Goal: Task Accomplishment & Management: Manage account settings

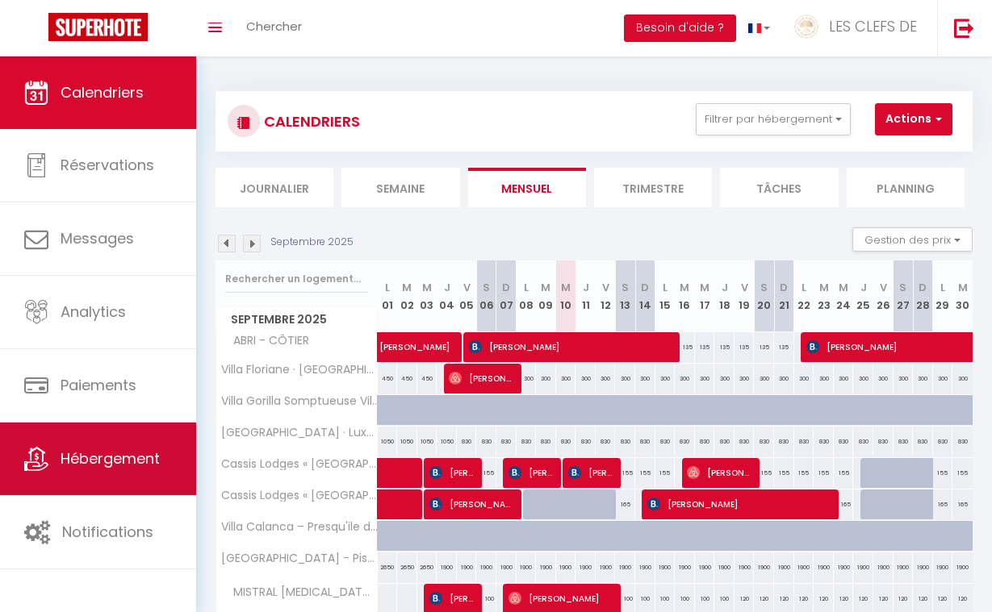
click at [92, 450] on span "Hébergement" at bounding box center [110, 459] width 99 height 20
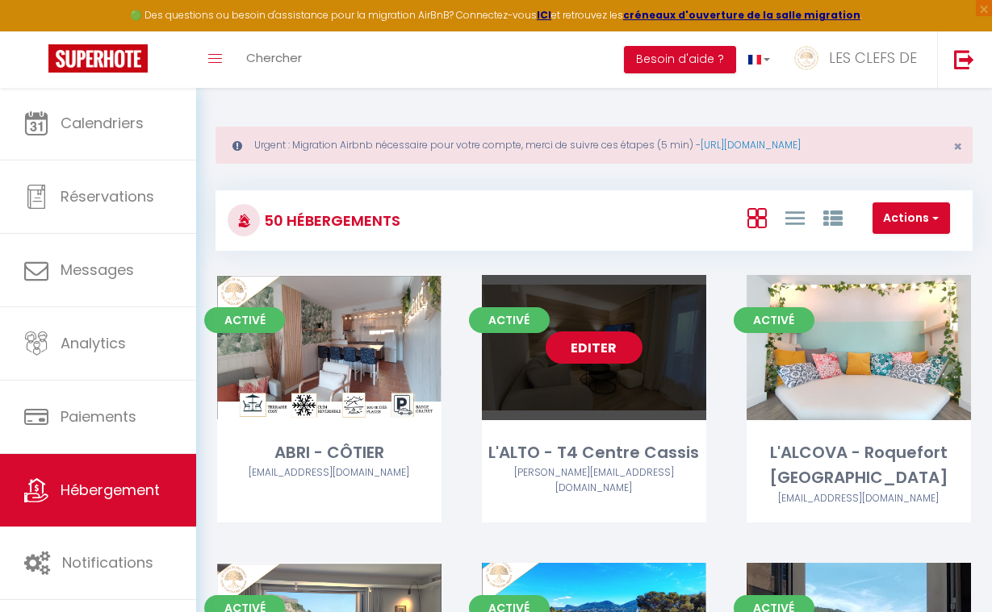
click at [601, 387] on div "Editer" at bounding box center [594, 347] width 224 height 145
select select "3"
select select "2"
select select "1"
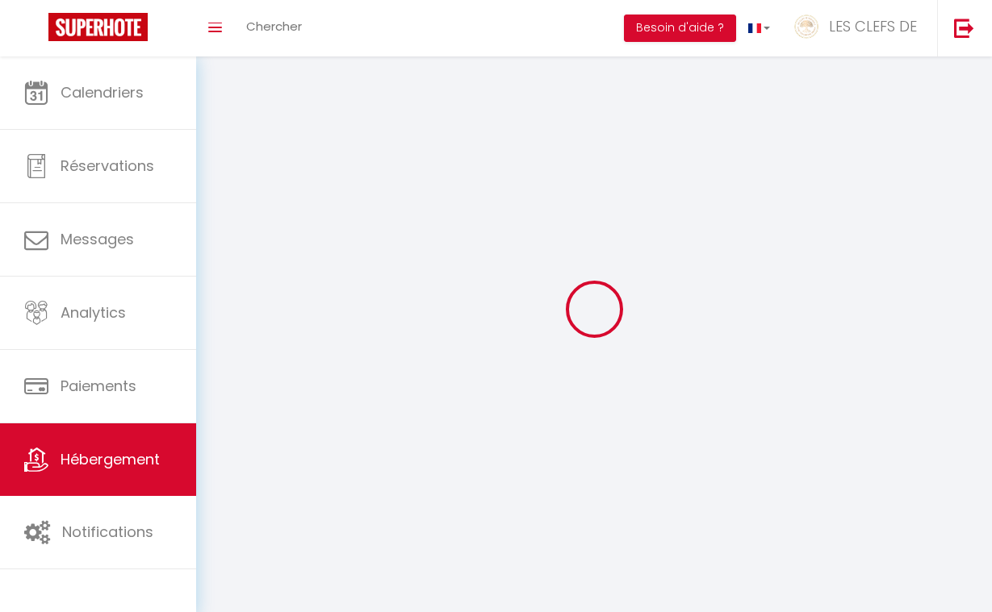
select select
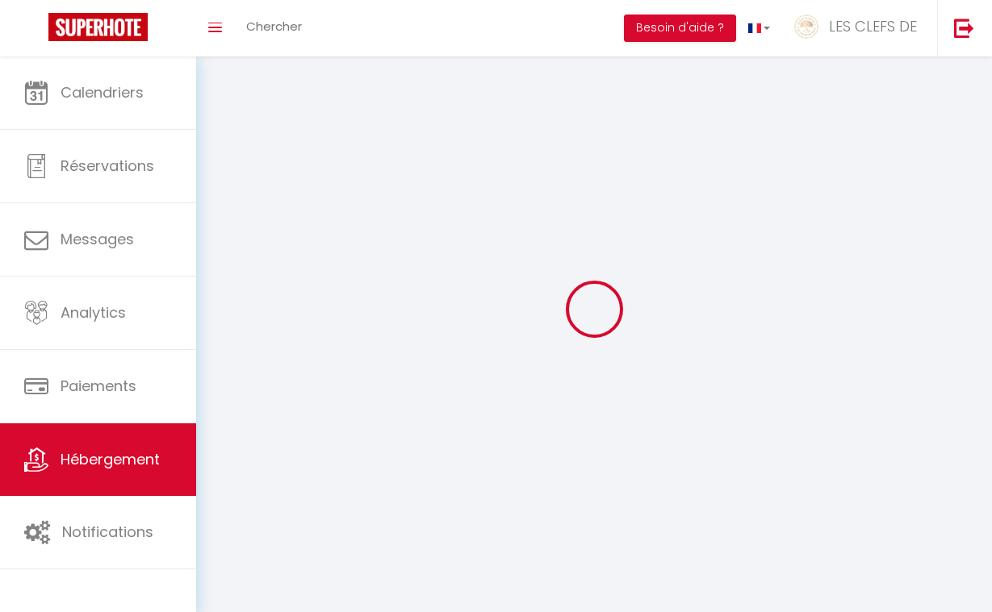
select select
checkbox input "false"
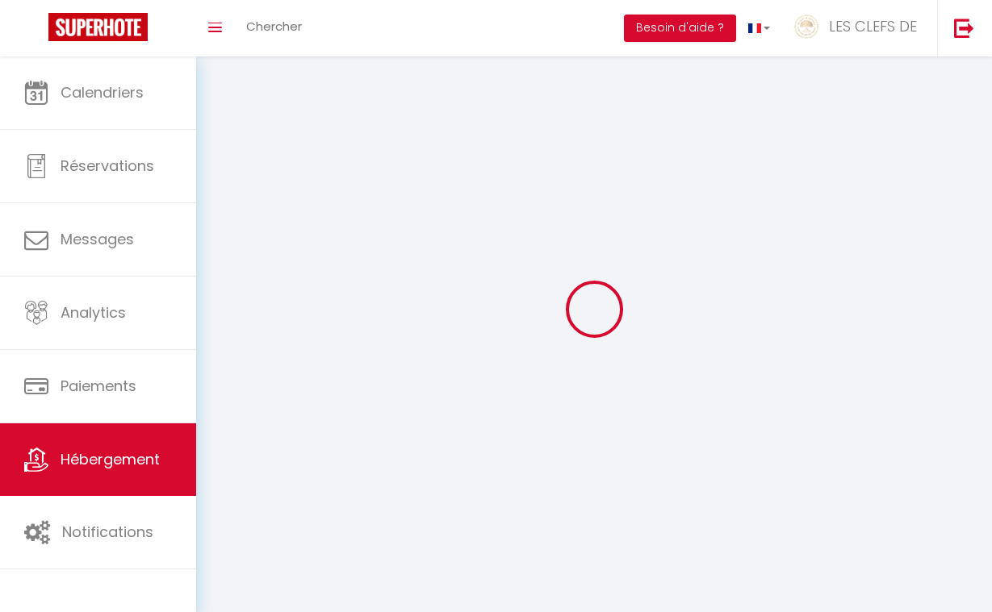
checkbox input "false"
select select
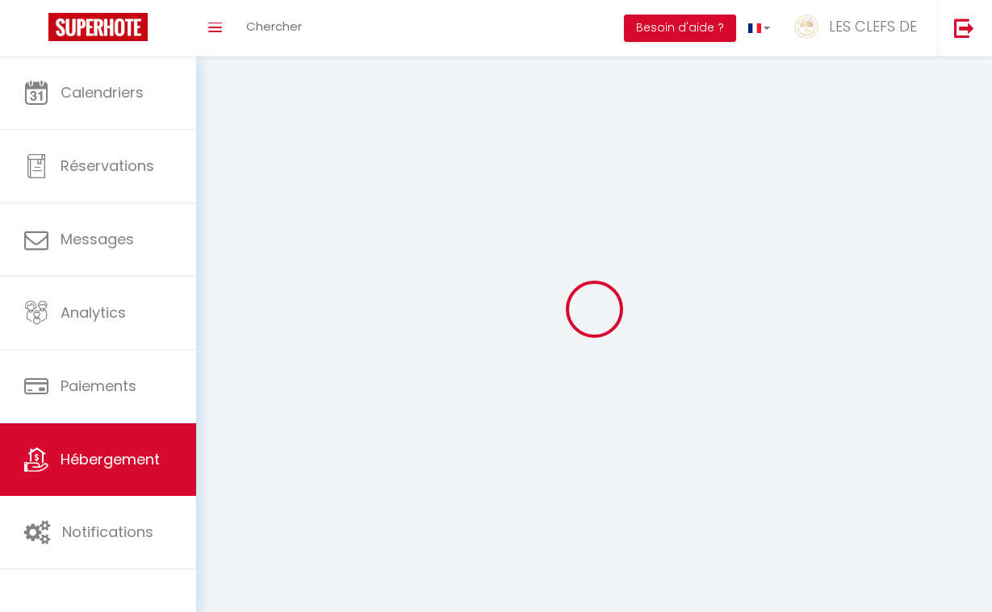
select select
checkbox input "false"
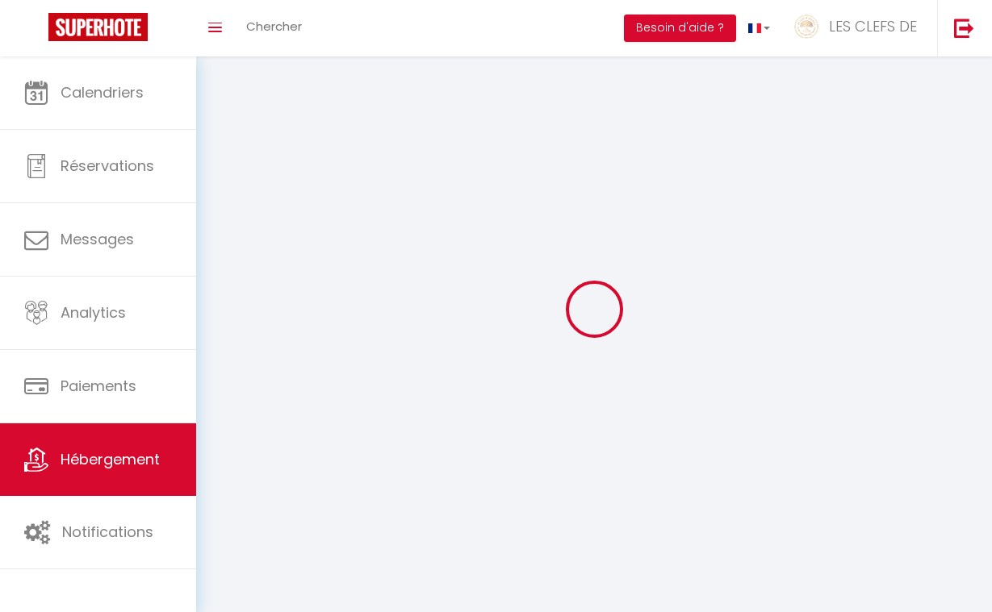
checkbox input "false"
select select
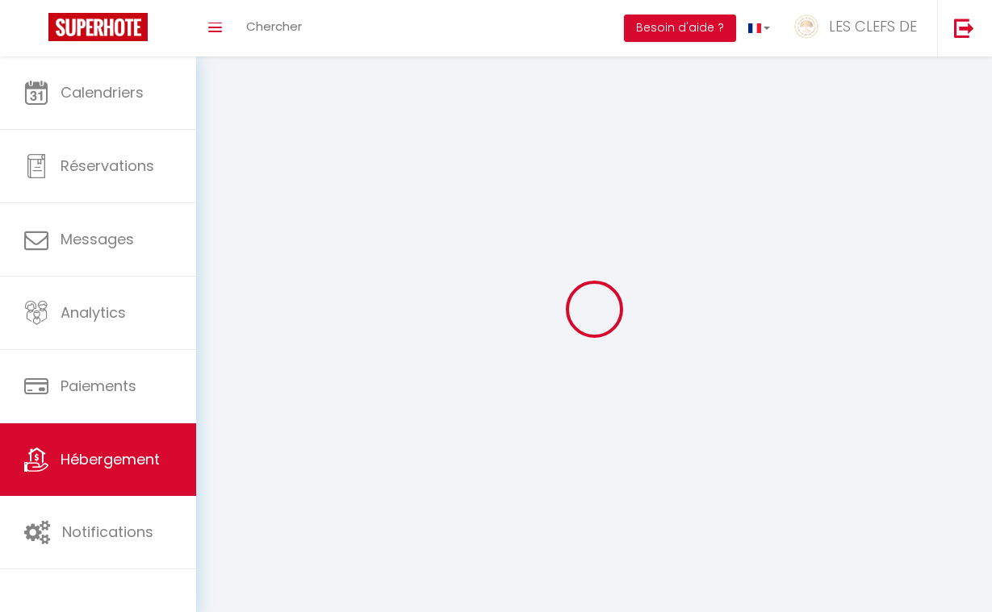
select select
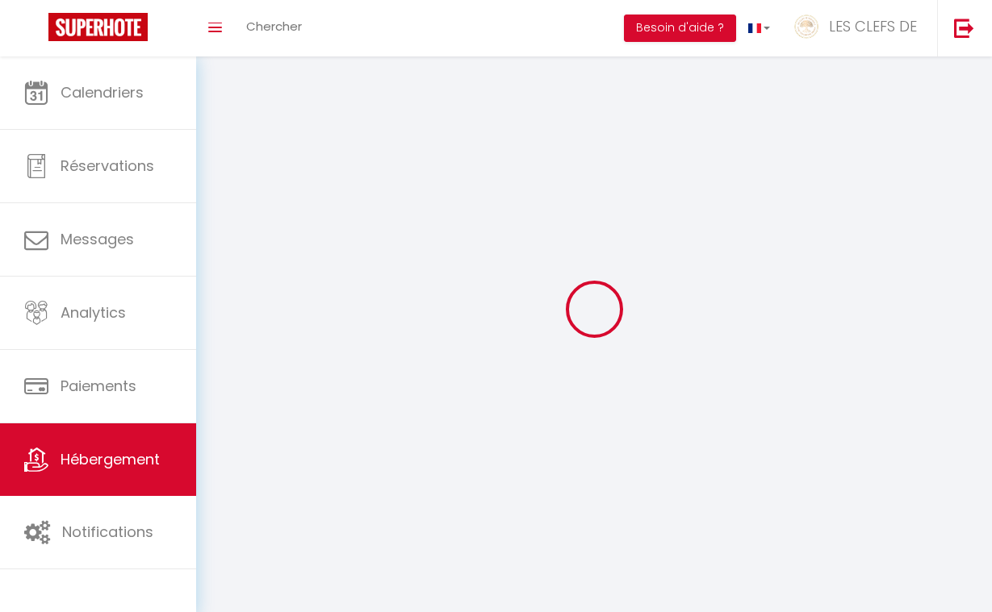
checkbox input "false"
select select
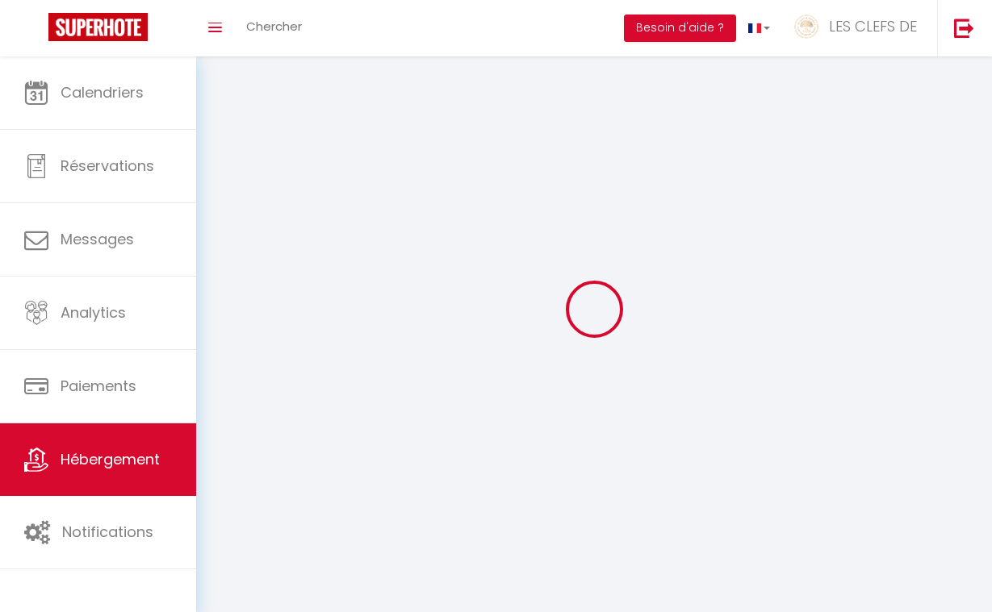
select select
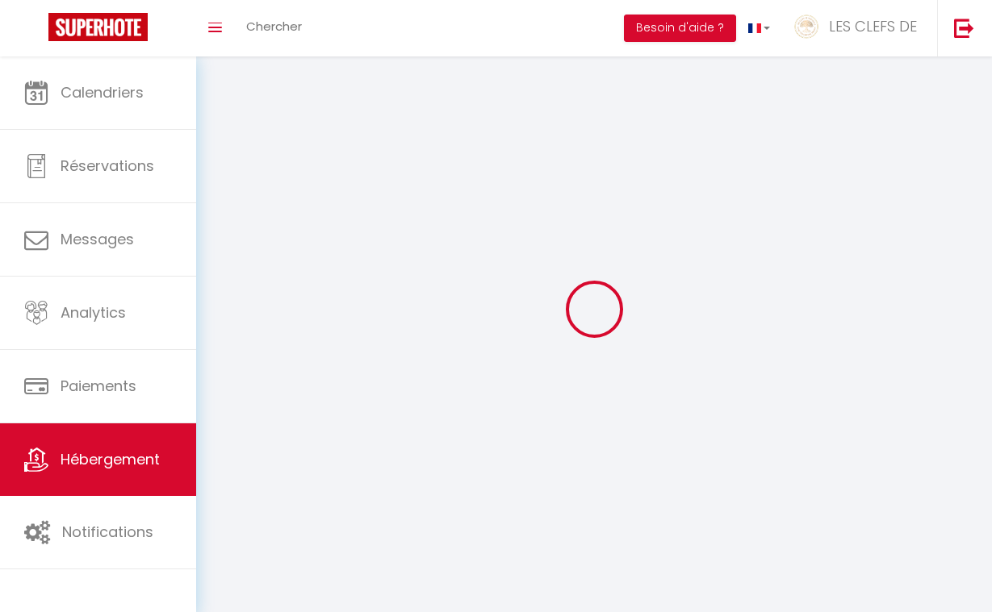
select select
checkbox input "false"
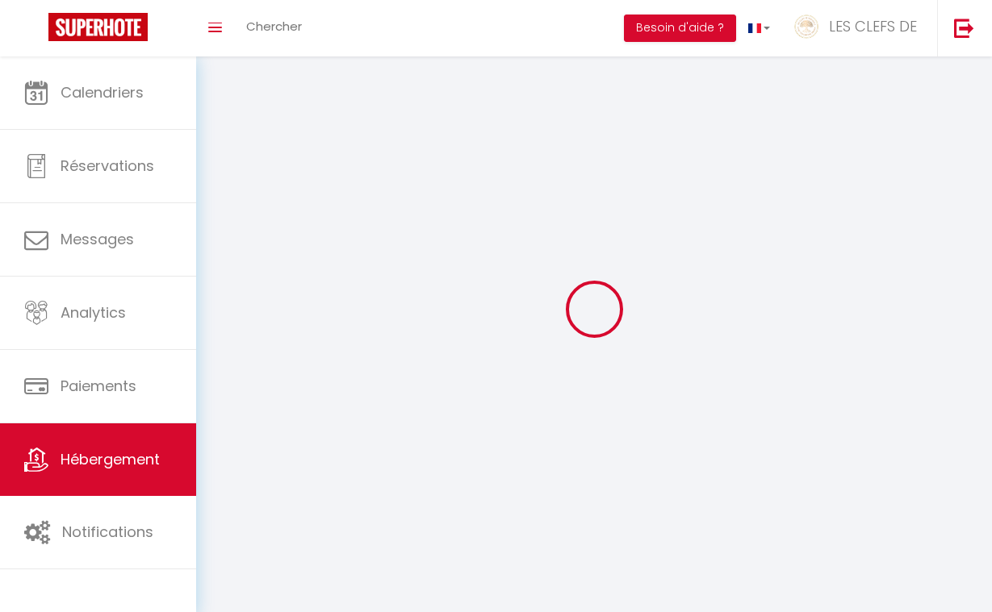
select select
select select "28"
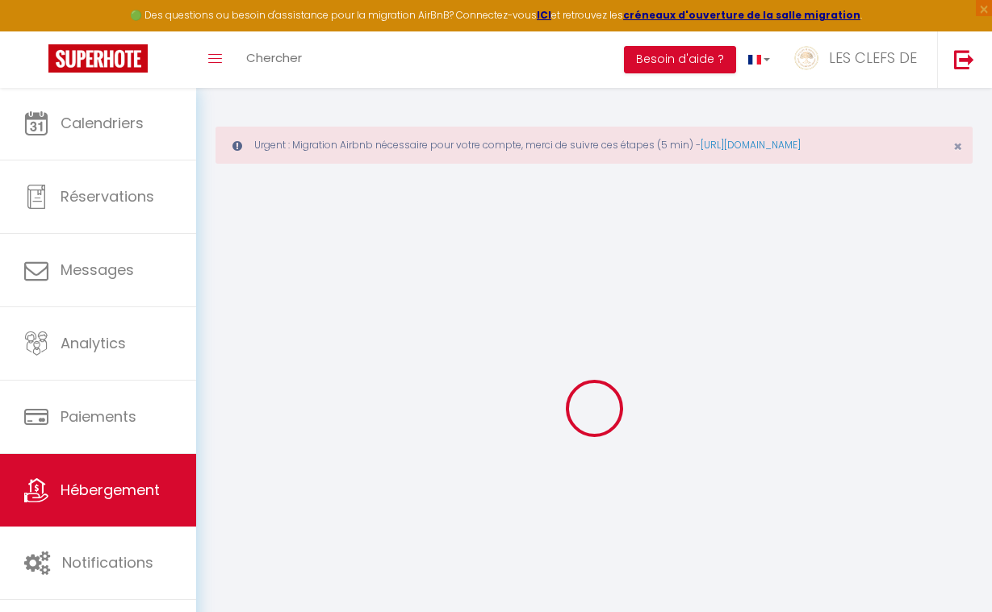
select select
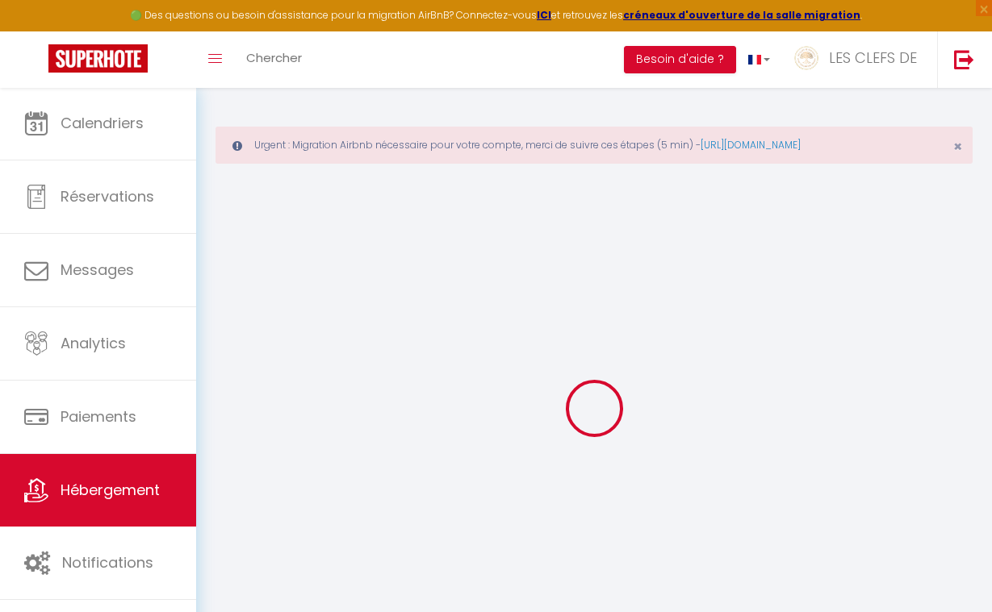
select select
checkbox input "false"
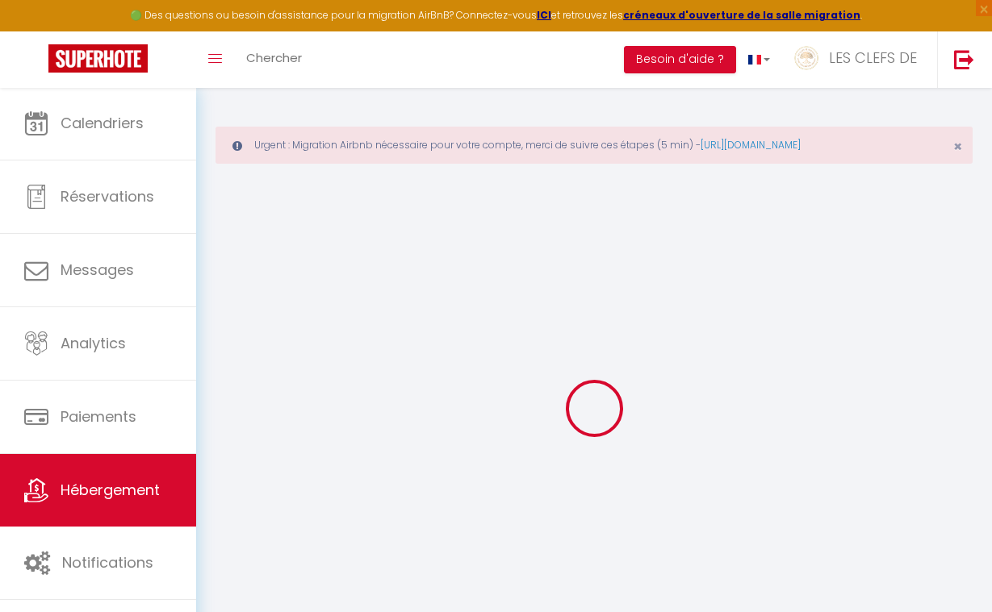
select select
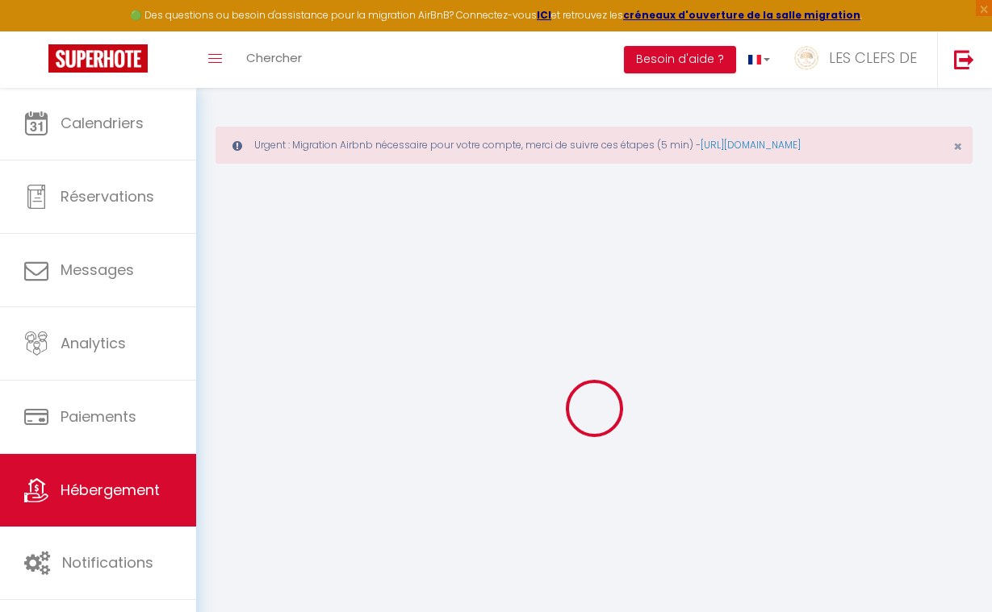
select select
checkbox input "false"
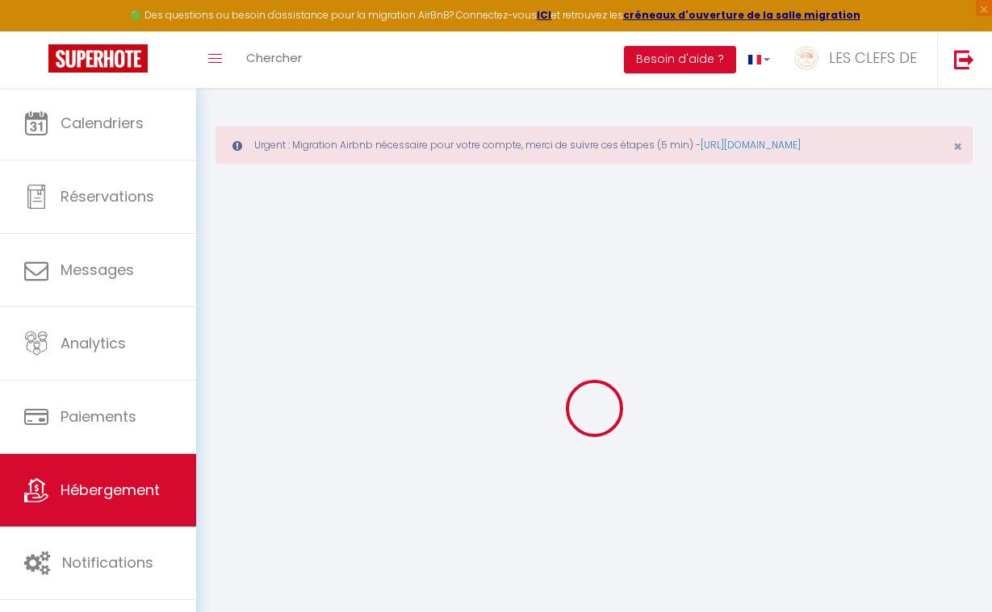
checkbox input "false"
select select
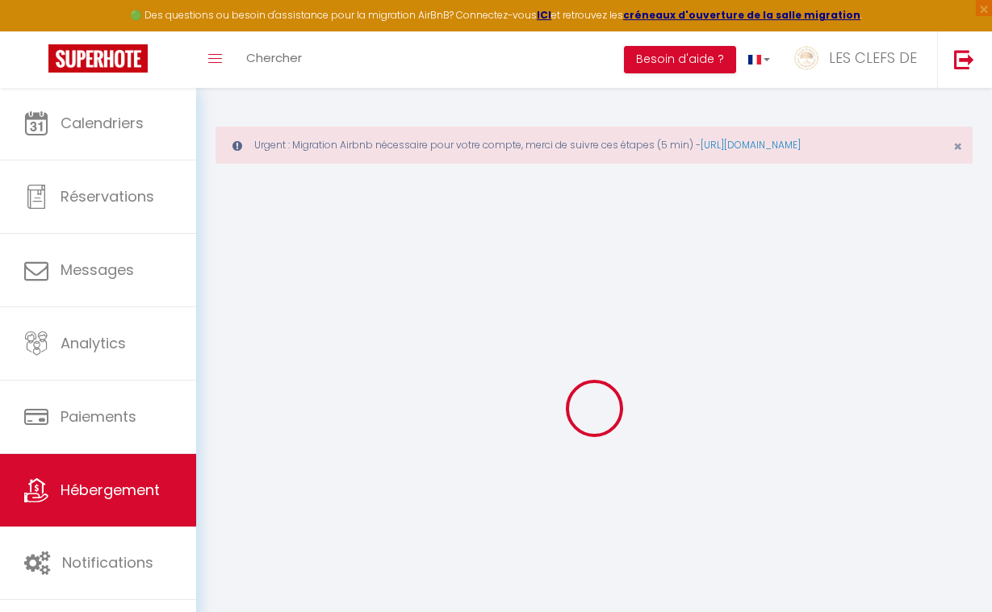
select select
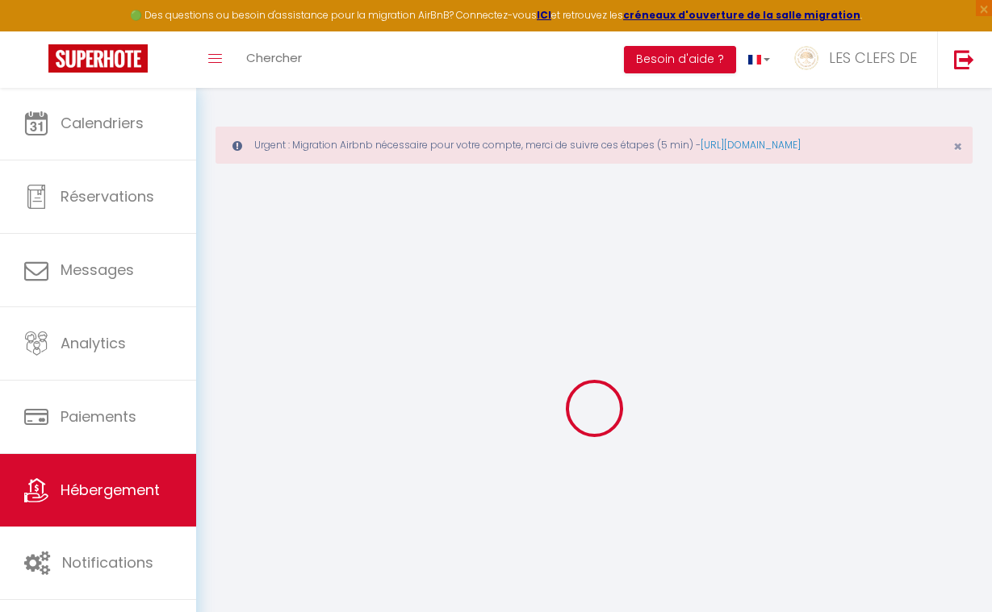
checkbox input "false"
select select
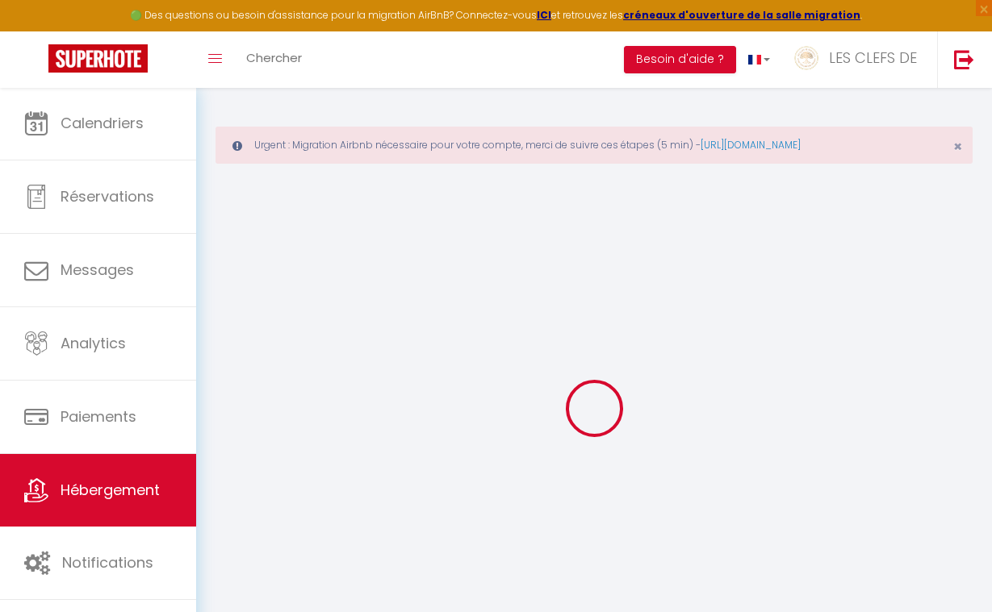
select select
type input "L'ALTO - T4 Centre Cassis"
type input "SCI"
type input "VALOISON"
type input "[STREET_ADDRESS]"
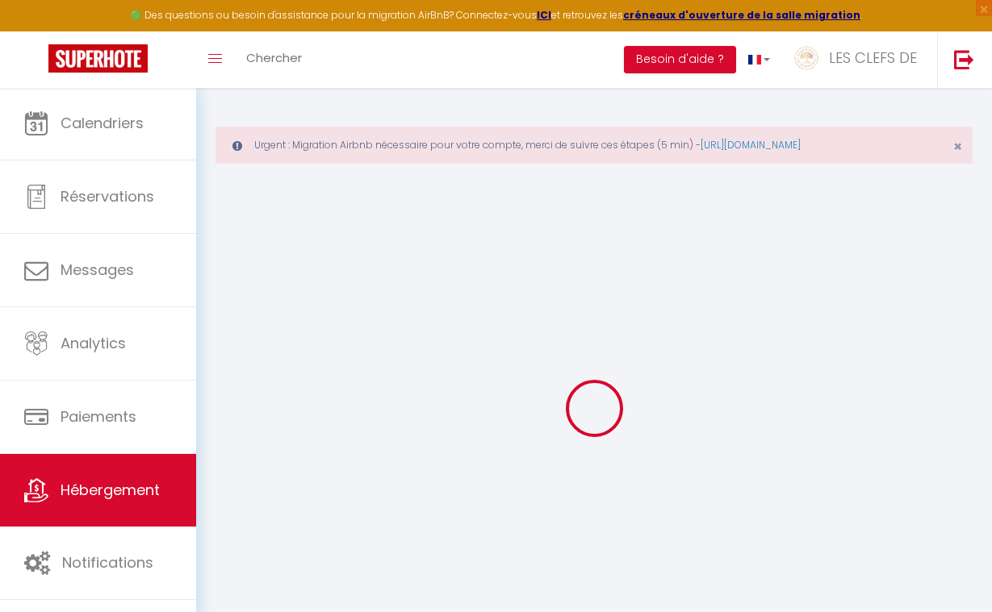
type input "13260"
type input "Cassis"
select select "5"
select select "2"
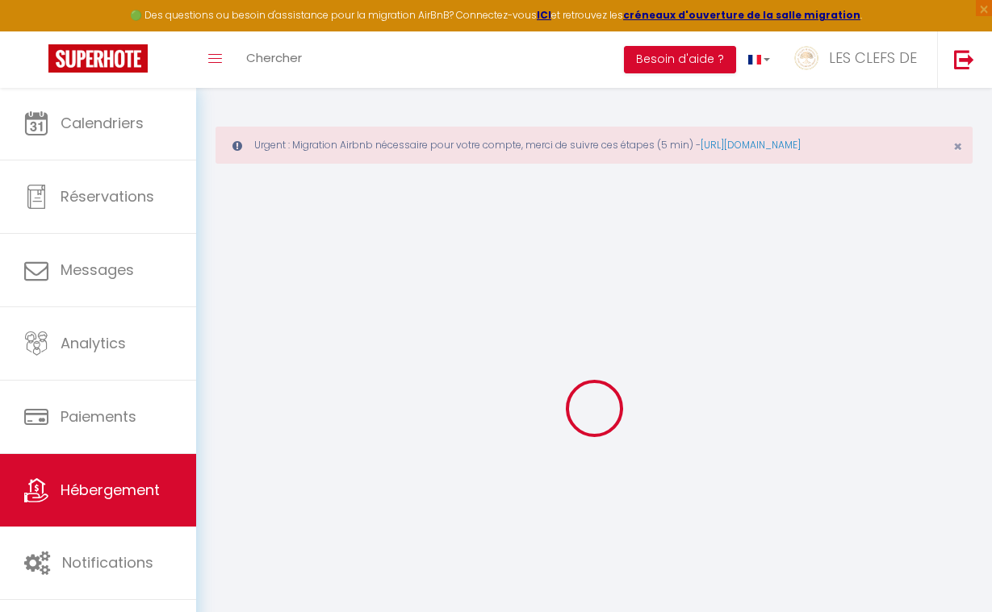
type input "150"
type input "100"
type input "2.60"
type input "900"
type input "10"
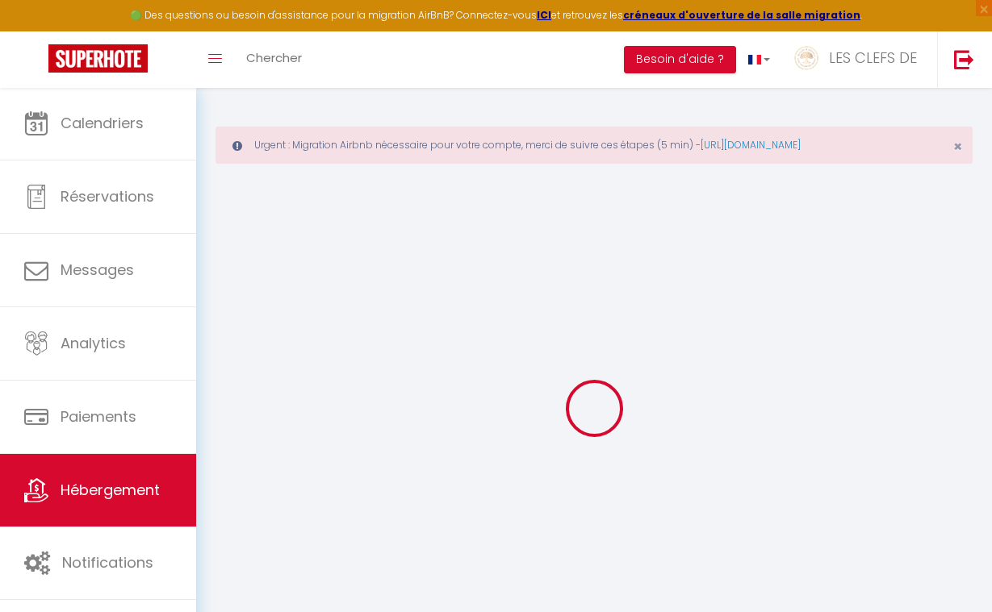
select select
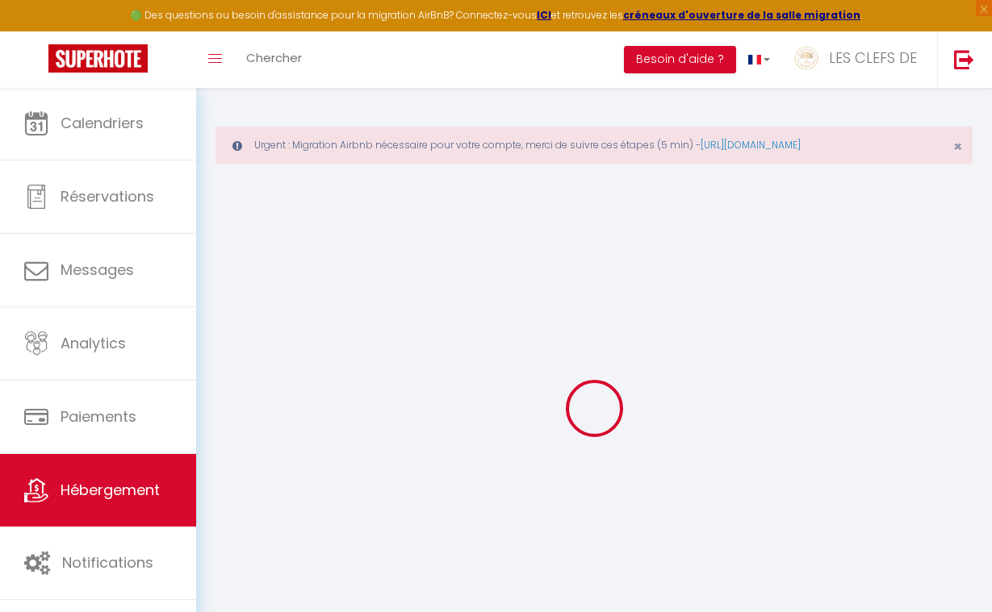
type input "Sur réservation"
type input "13260"
type input "Cassis"
type input "[EMAIL_ADDRESS][DOMAIN_NAME]"
select select "7562"
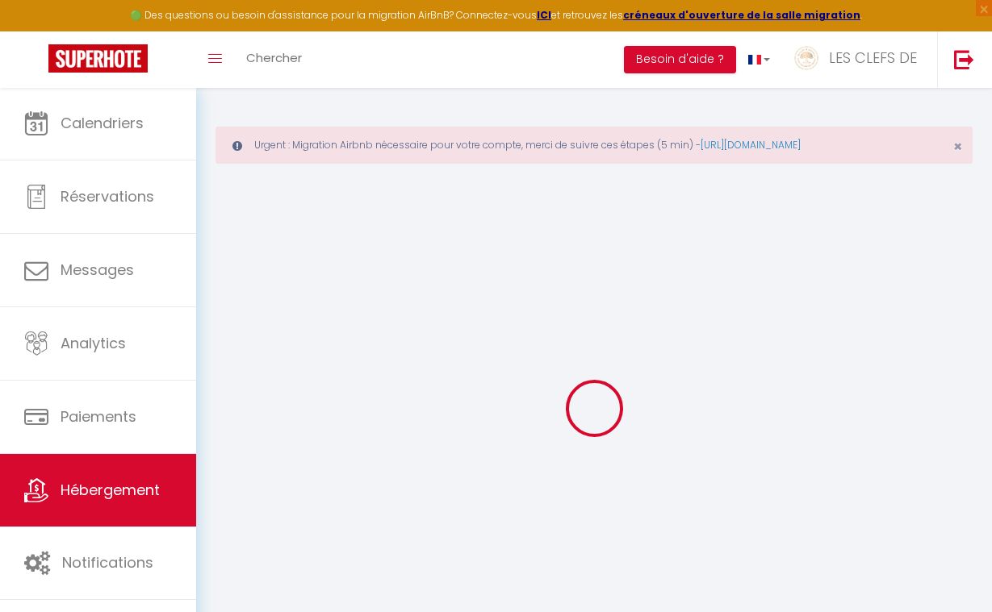
checkbox input "false"
checkbox input "true"
checkbox input "false"
type input "0"
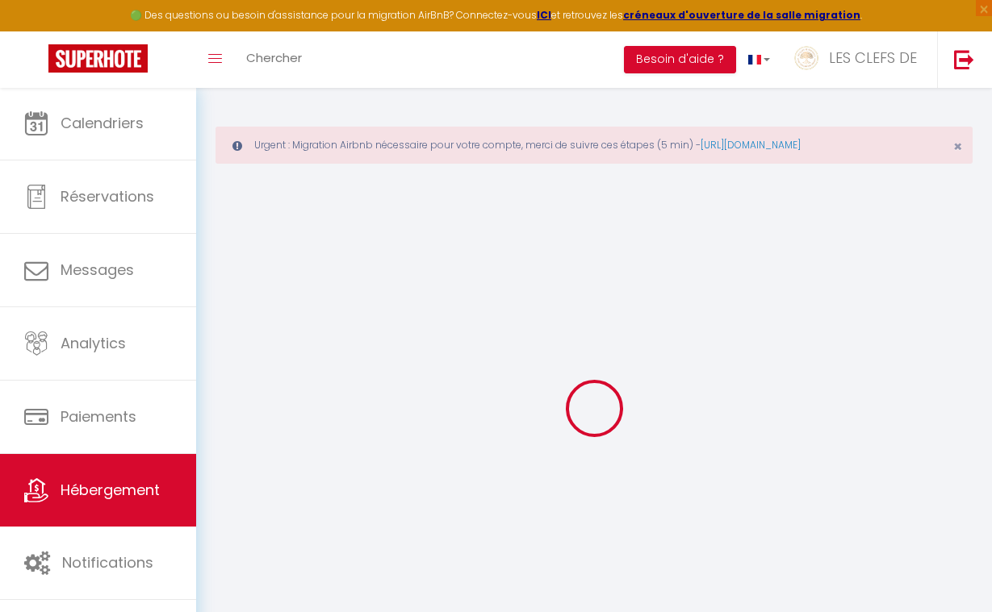
type input "0"
select select
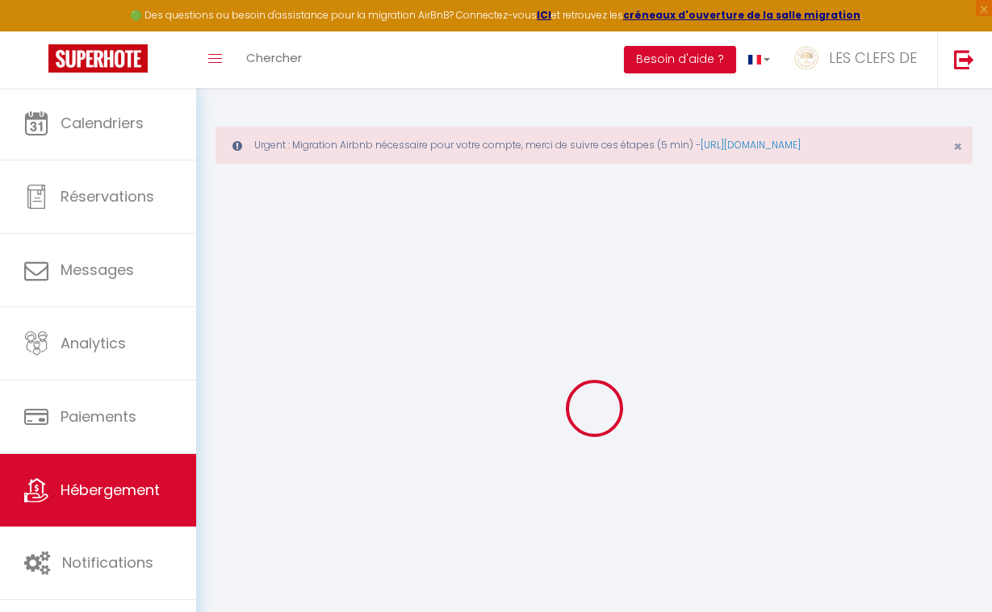
select select
checkbox input "false"
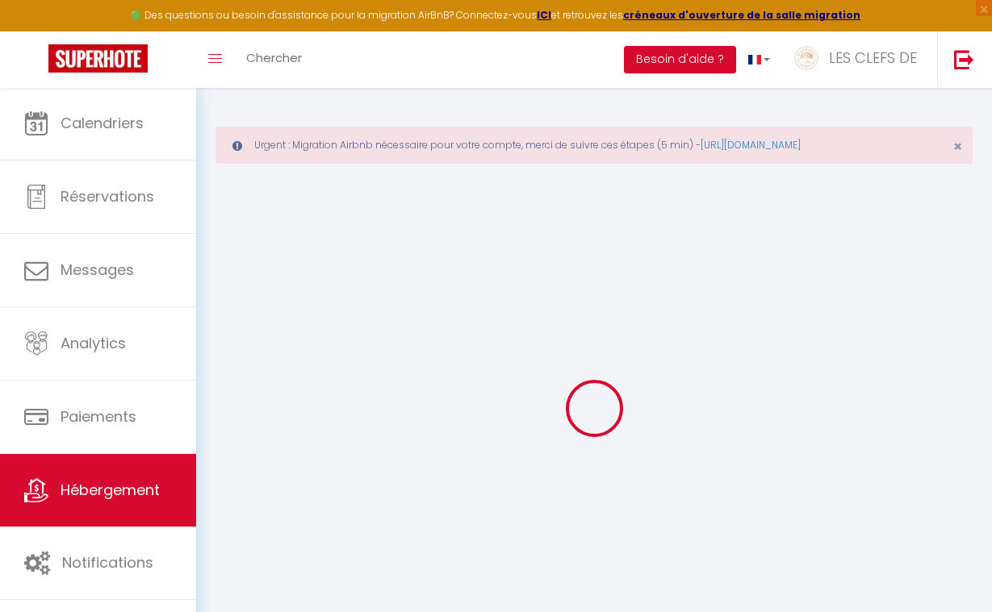
checkbox input "true"
checkbox input "false"
checkbox input "true"
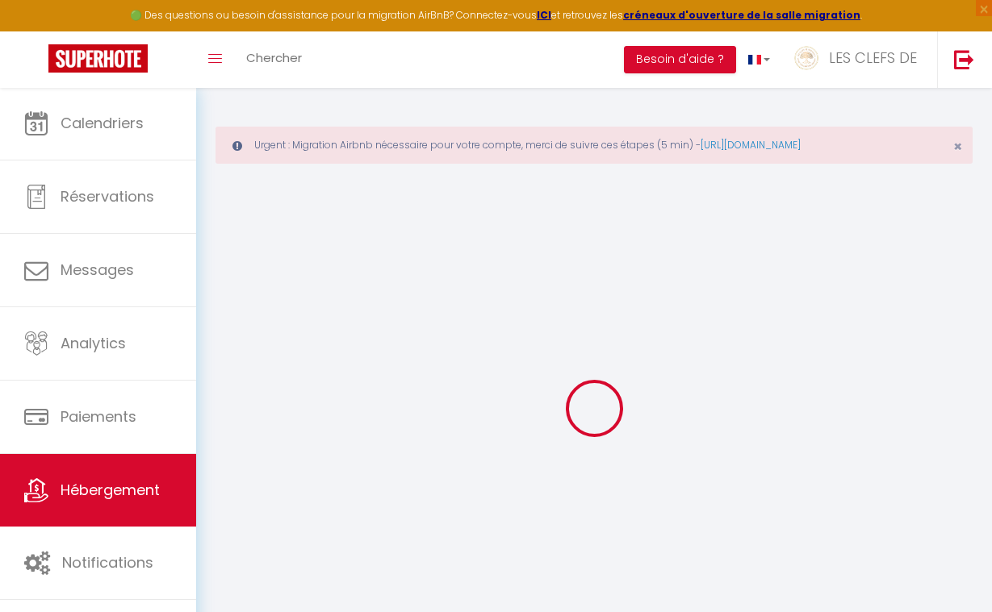
checkbox input "false"
select select "16:00"
select select "23:45"
select select "10:00"
select select "15"
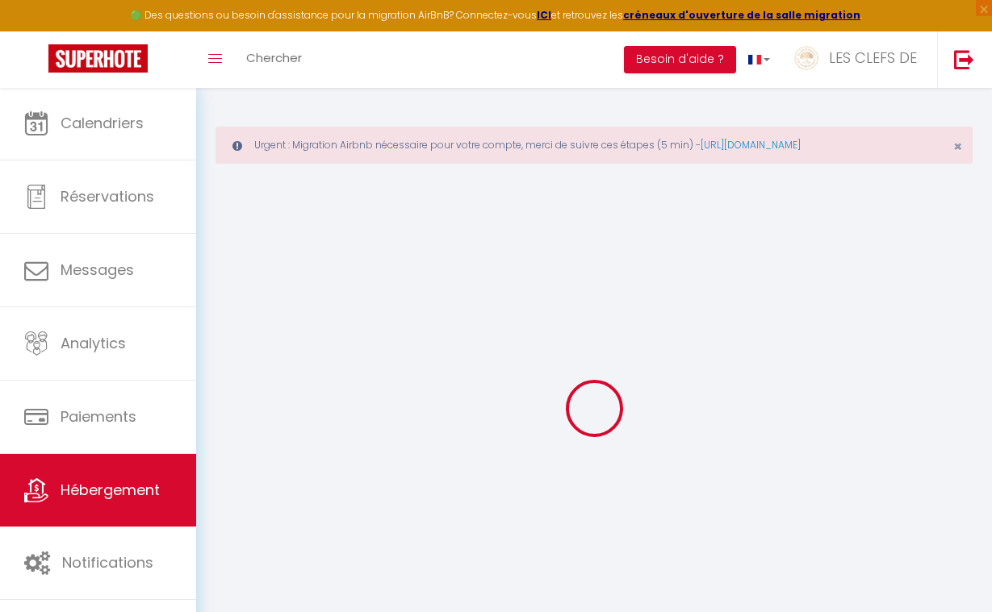
select select "15"
checkbox input "false"
checkbox input "true"
checkbox input "false"
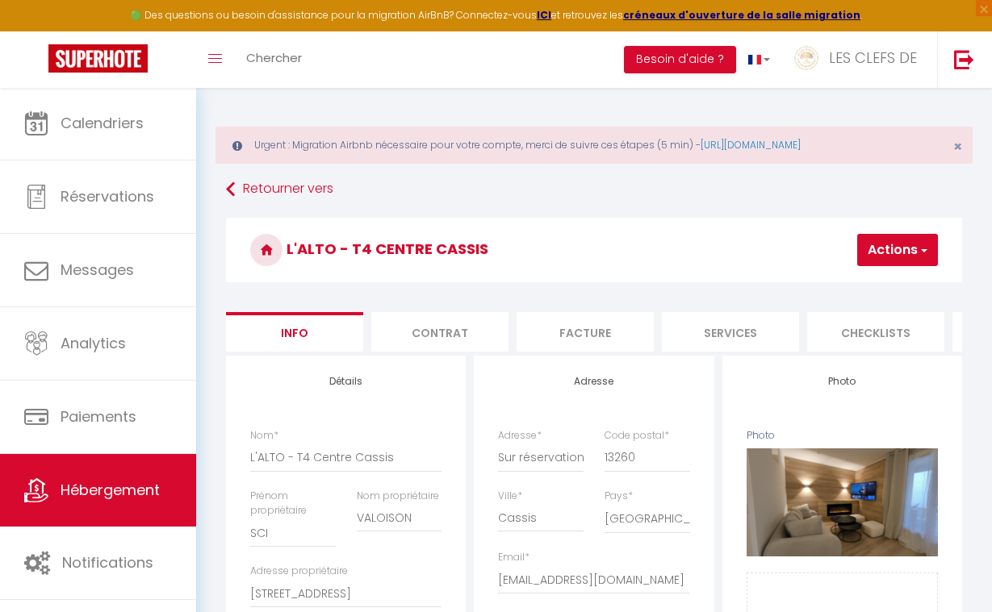
checkbox input "false"
checkbox input "true"
checkbox input "false"
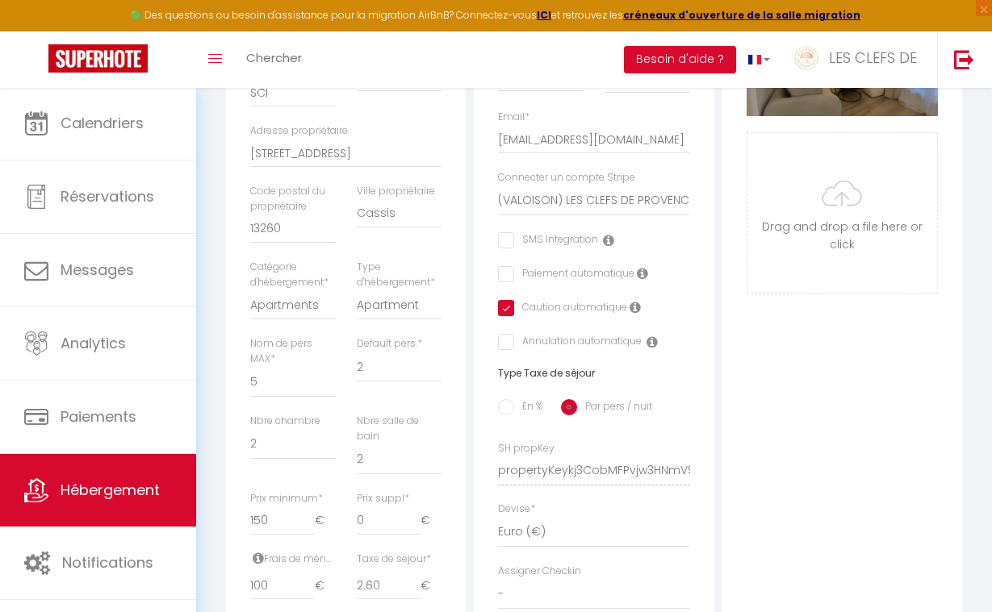
scroll to position [453, 0]
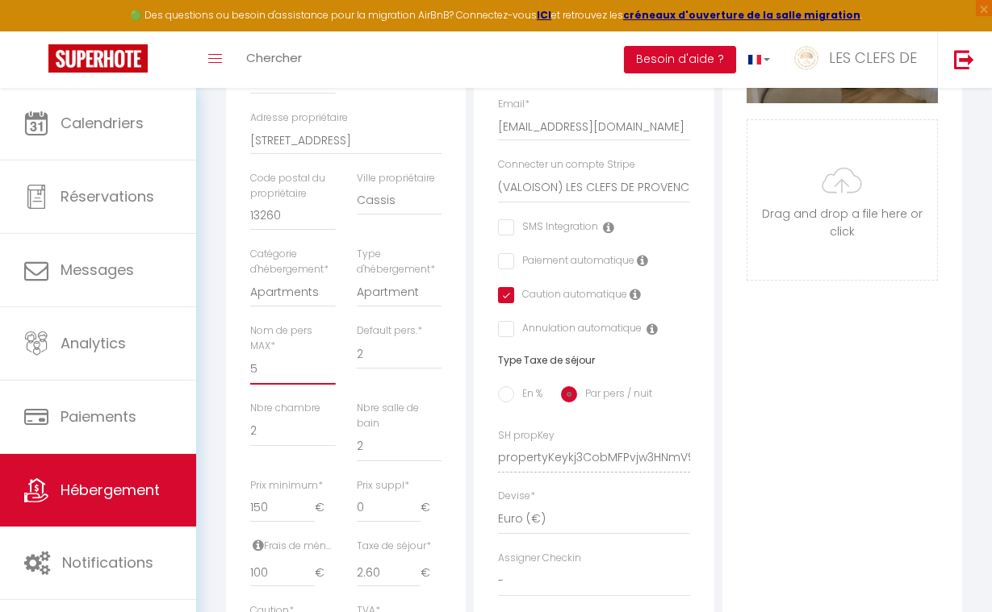
select select "6"
checkbox input "false"
checkbox input "true"
checkbox input "false"
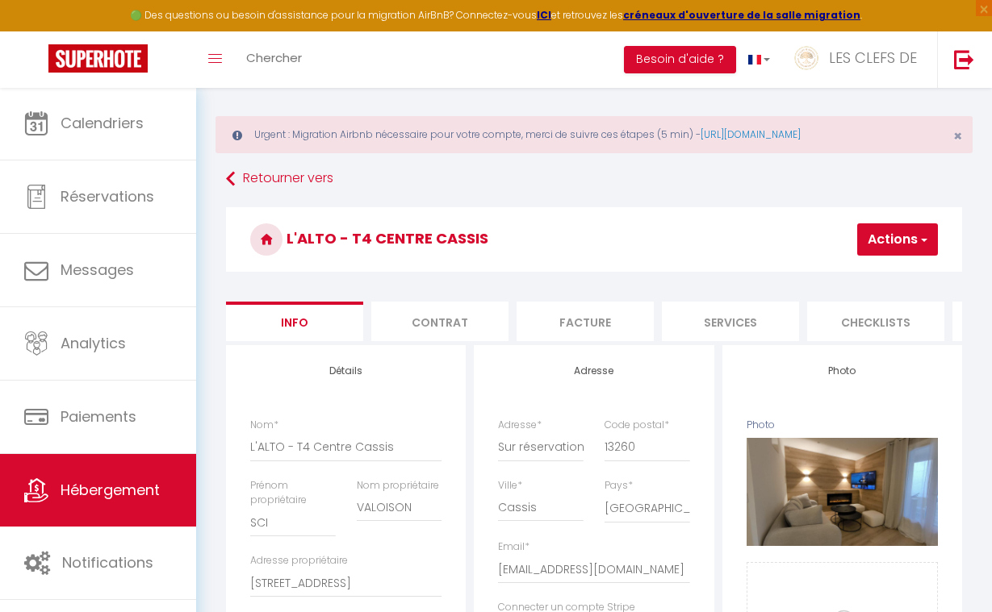
scroll to position [10, 0]
click at [892, 250] on button "Actions" at bounding box center [897, 240] width 81 height 32
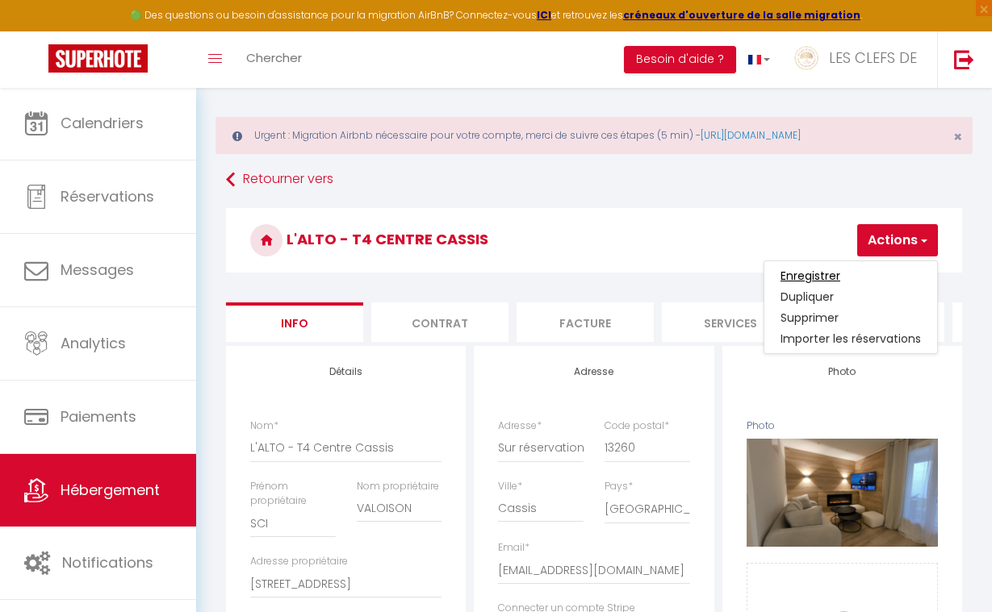
click at [836, 274] on input "Enregistrer" at bounding box center [810, 276] width 60 height 16
checkbox input "false"
checkbox input "true"
checkbox input "false"
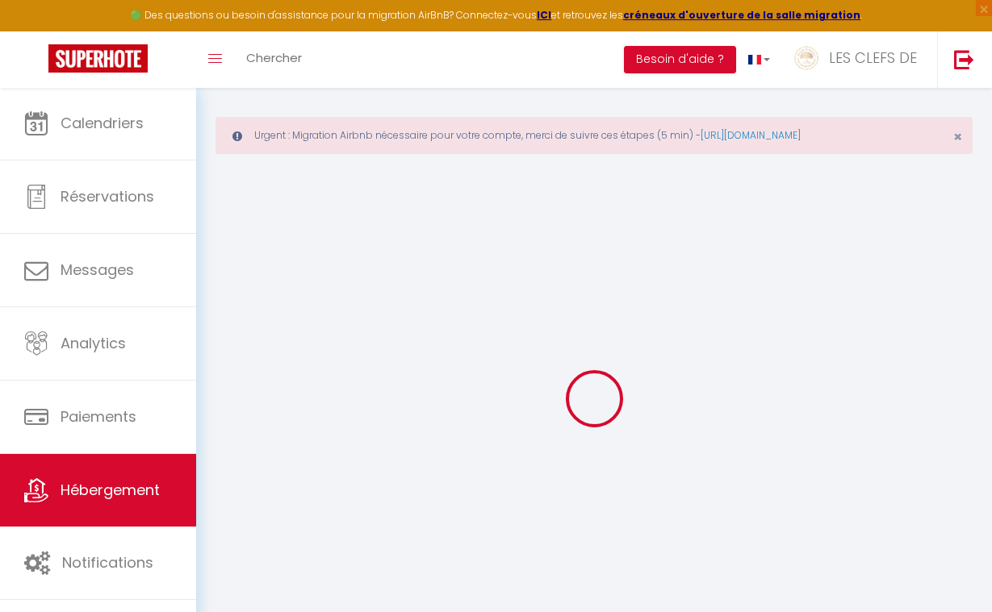
checkbox input "false"
checkbox input "true"
checkbox input "false"
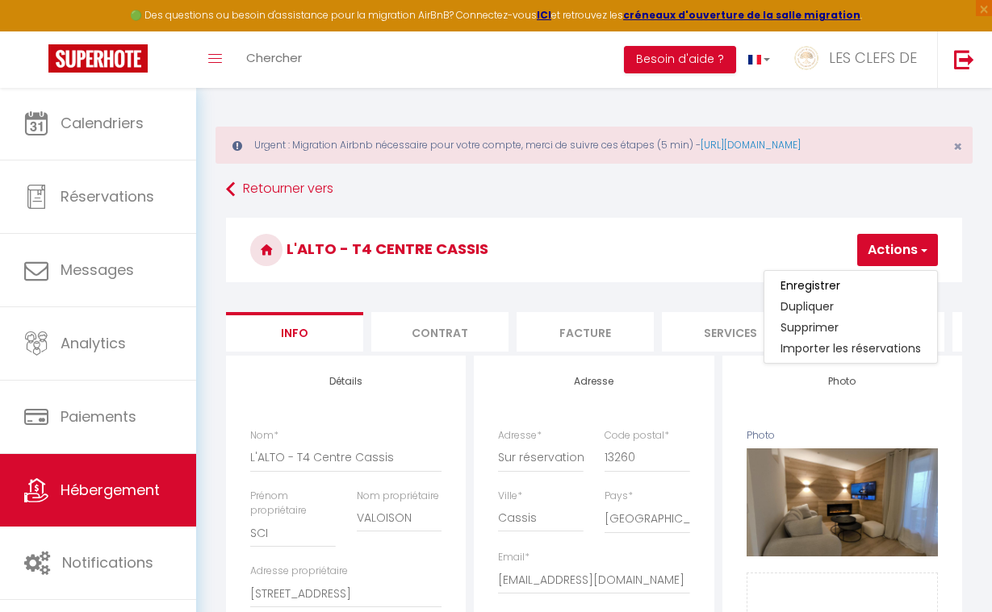
scroll to position [0, 0]
click at [812, 287] on input "Enregistrer" at bounding box center [810, 286] width 60 height 16
checkbox input "false"
checkbox input "true"
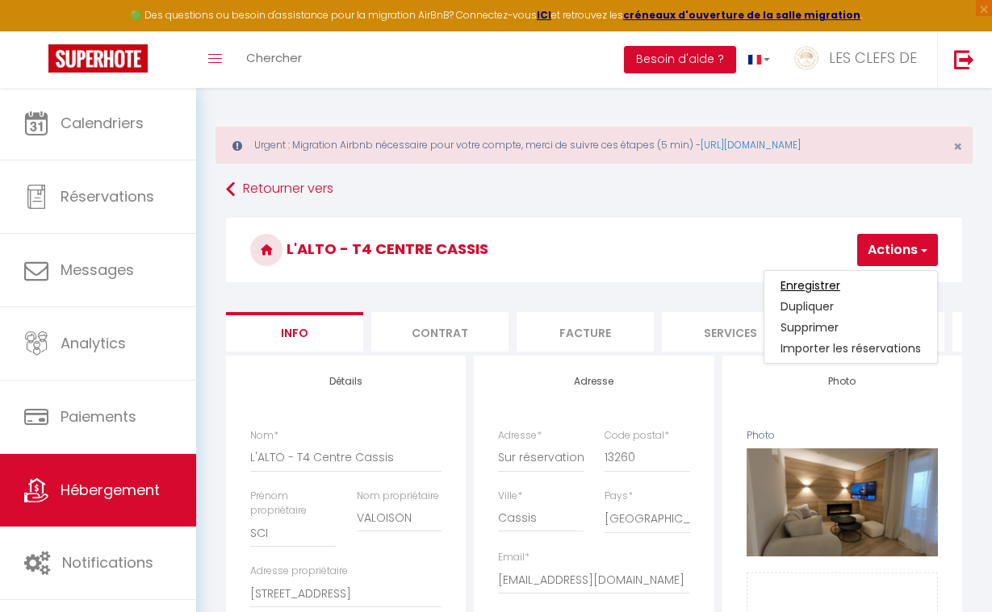
checkbox input "false"
checkbox input "true"
checkbox input "false"
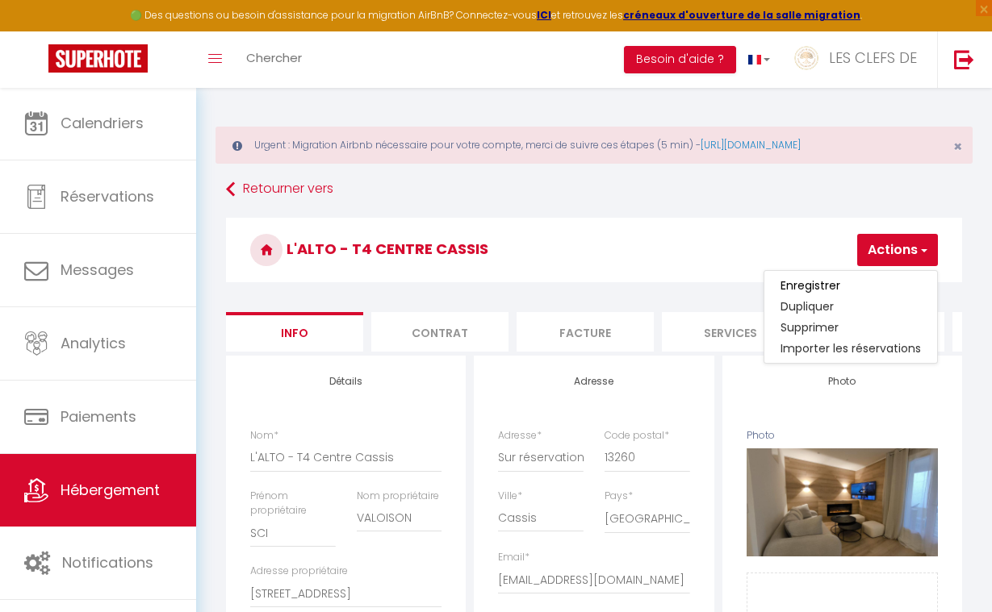
click at [687, 275] on h3 "L'ALTO - T4 Centre Cassis" at bounding box center [594, 250] width 736 height 65
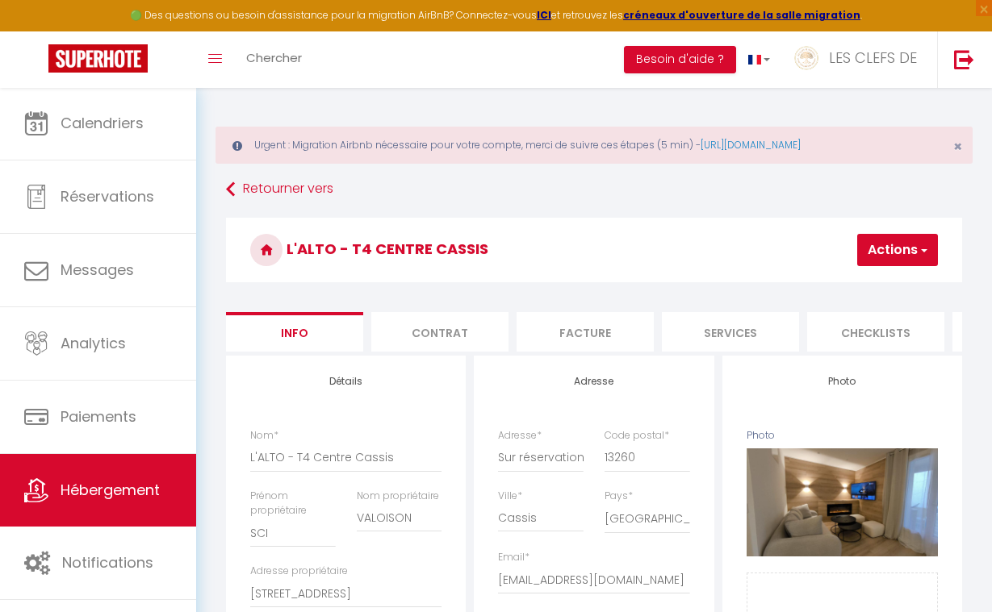
click at [136, 489] on span "Hébergement" at bounding box center [110, 490] width 99 height 20
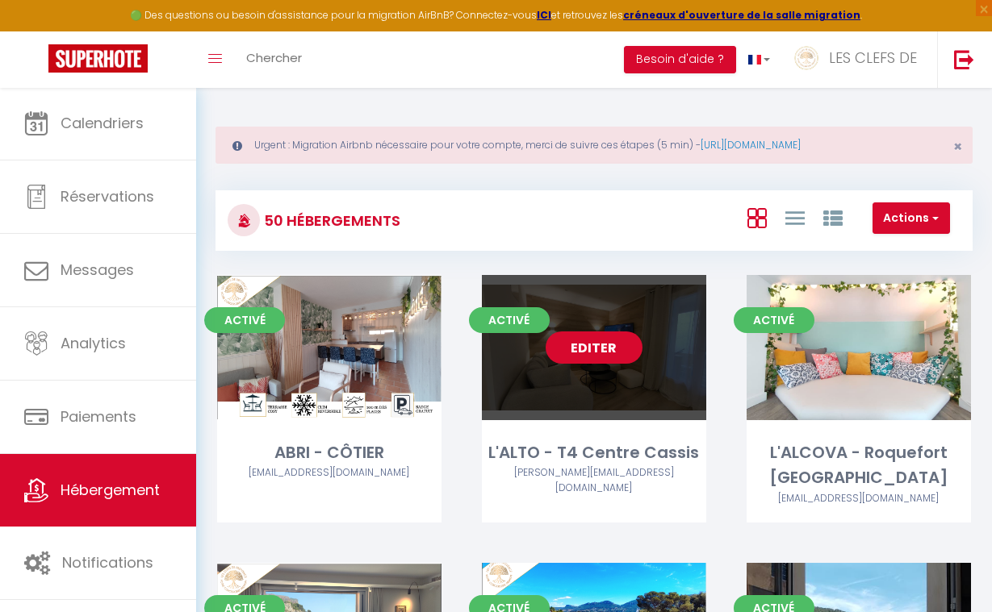
click at [624, 381] on div "Editer" at bounding box center [594, 347] width 224 height 145
select select "3"
select select "2"
select select "1"
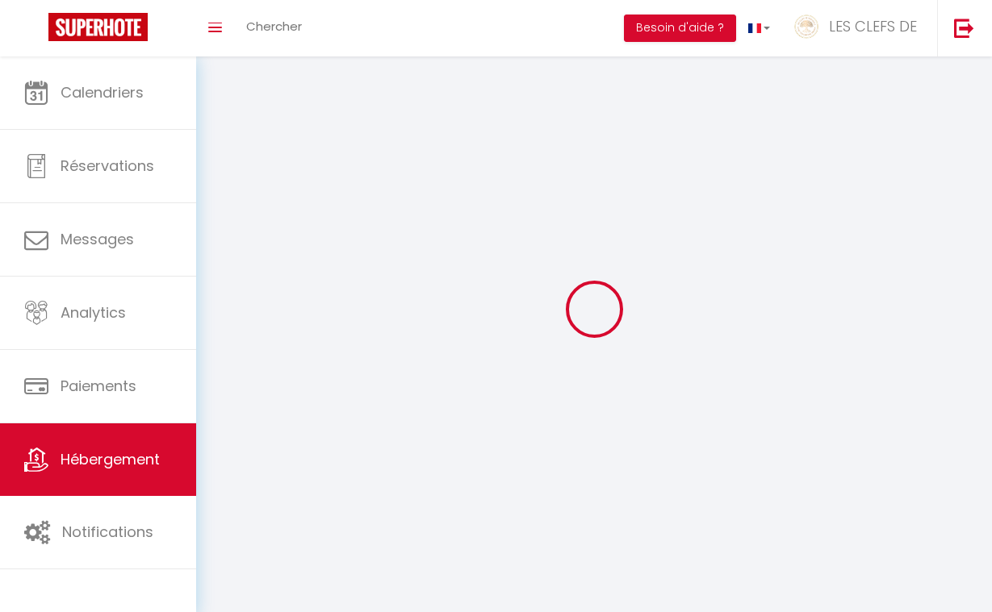
select select
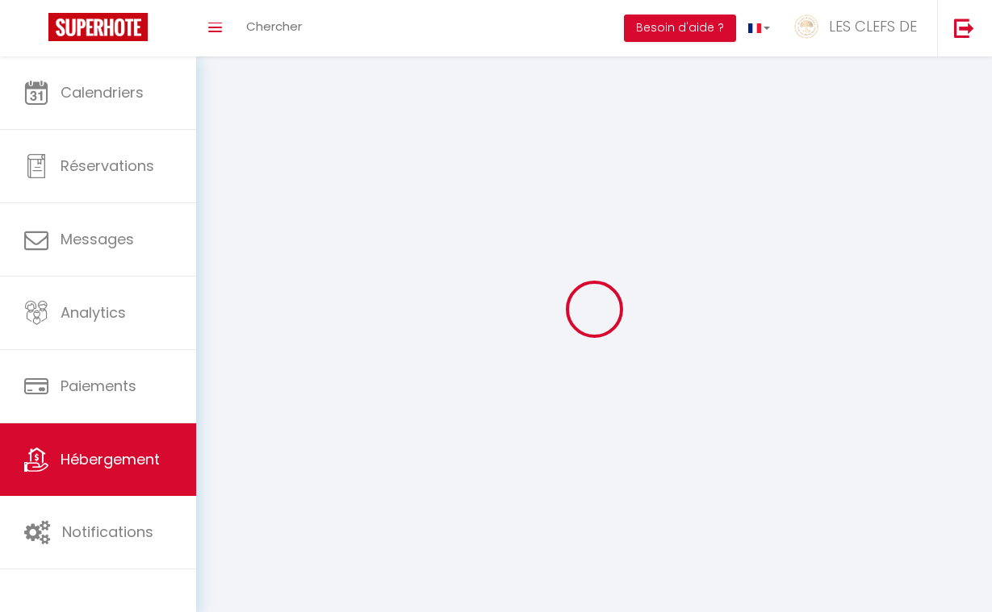
select select
checkbox input "false"
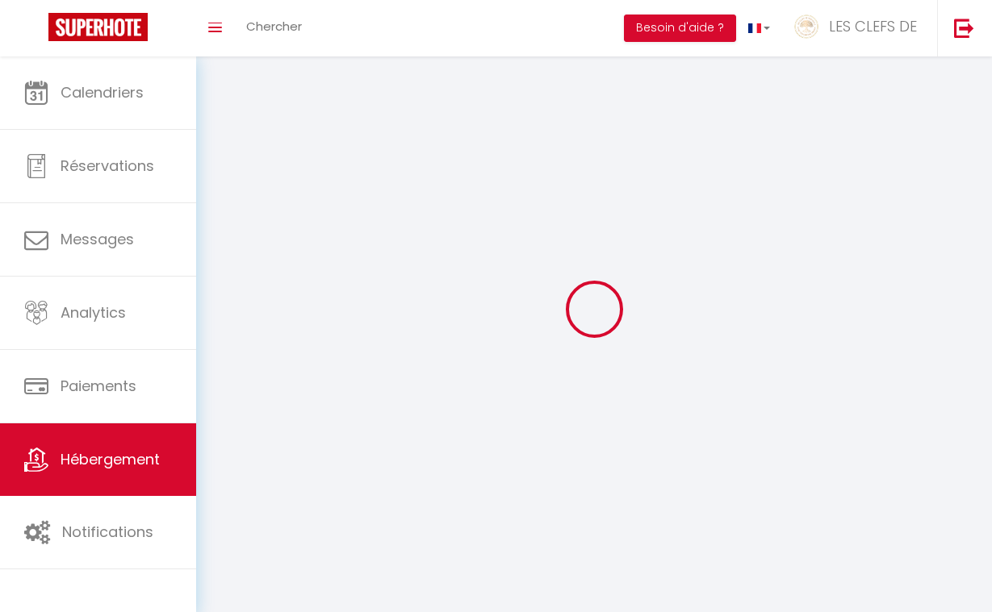
checkbox input "false"
select select
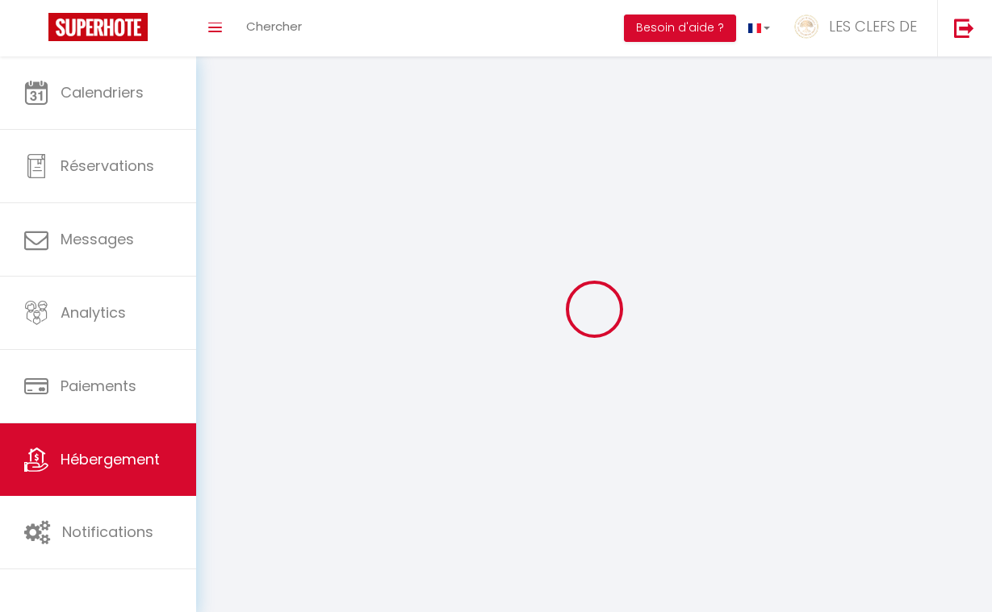
select select
checkbox input "false"
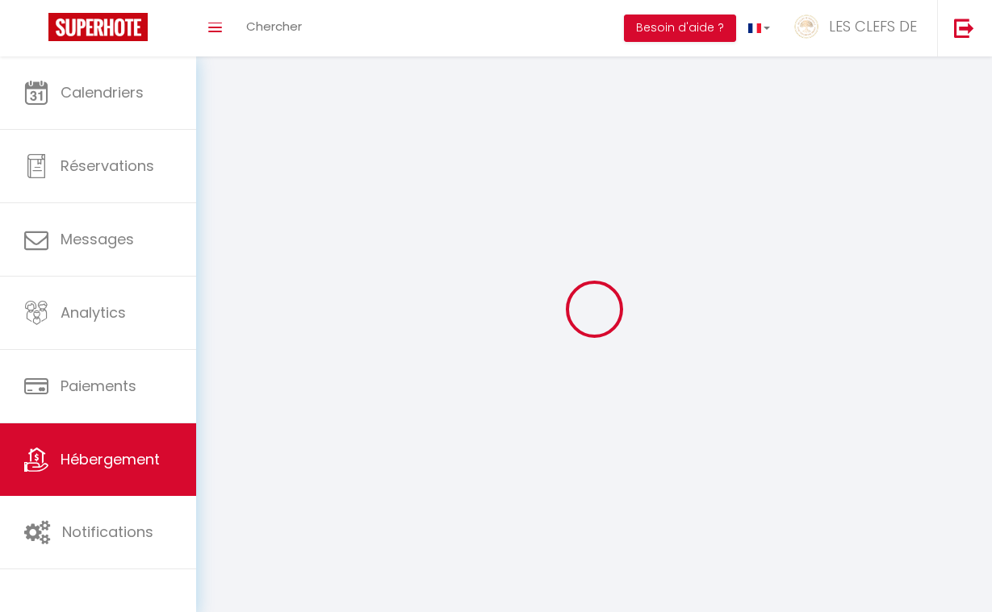
checkbox input "false"
select select
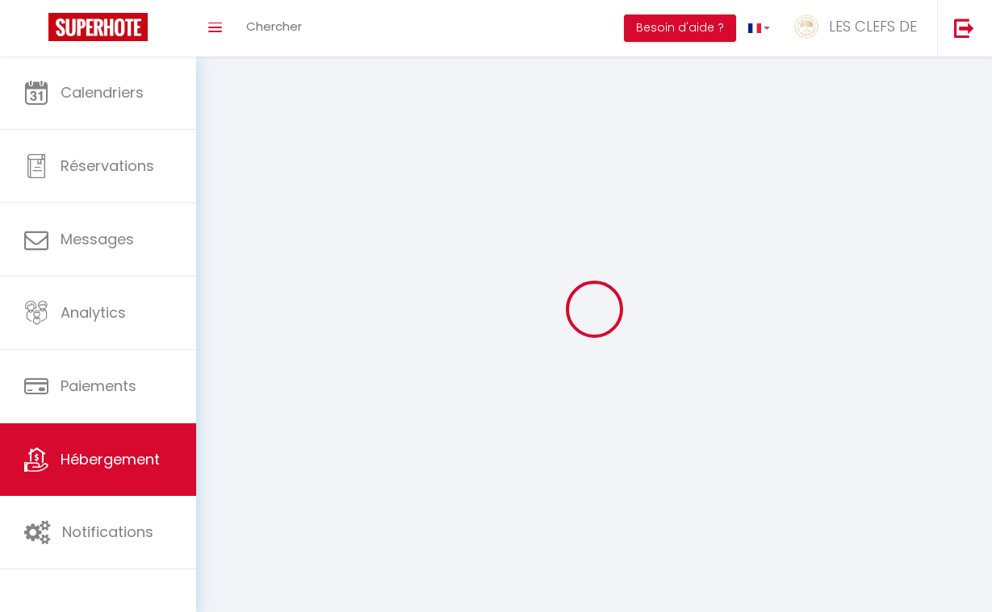
select select
